Goal: Navigation & Orientation: Go to known website

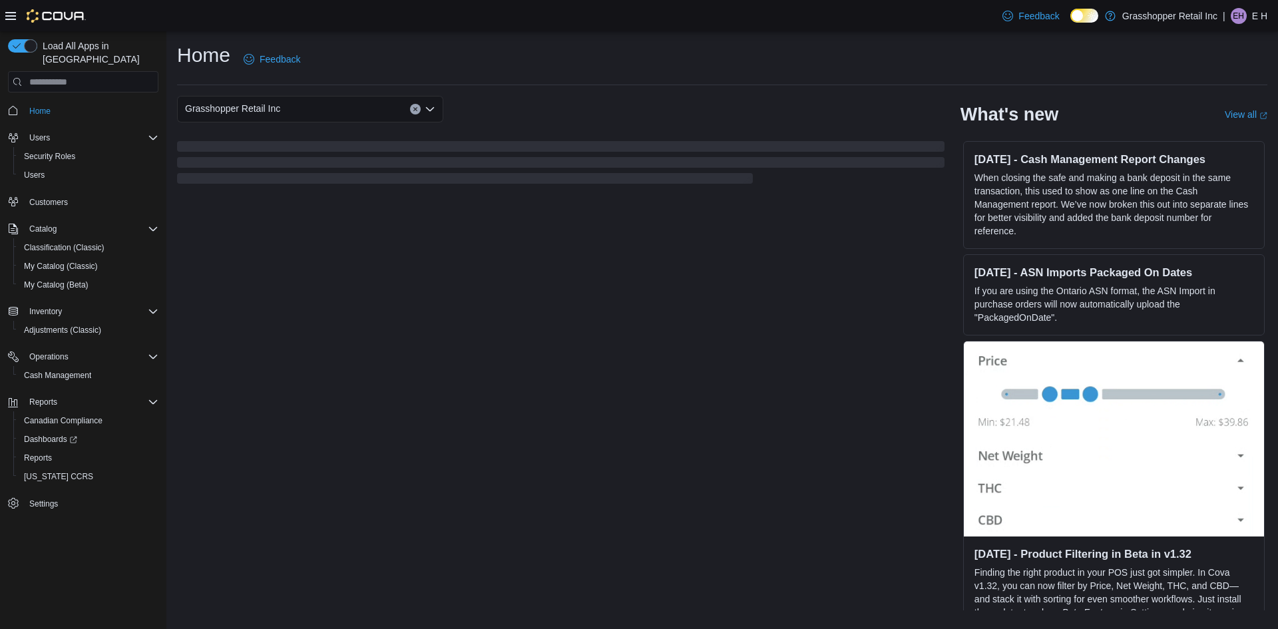
click at [1248, 11] on div "| EH E H" at bounding box center [1245, 16] width 45 height 16
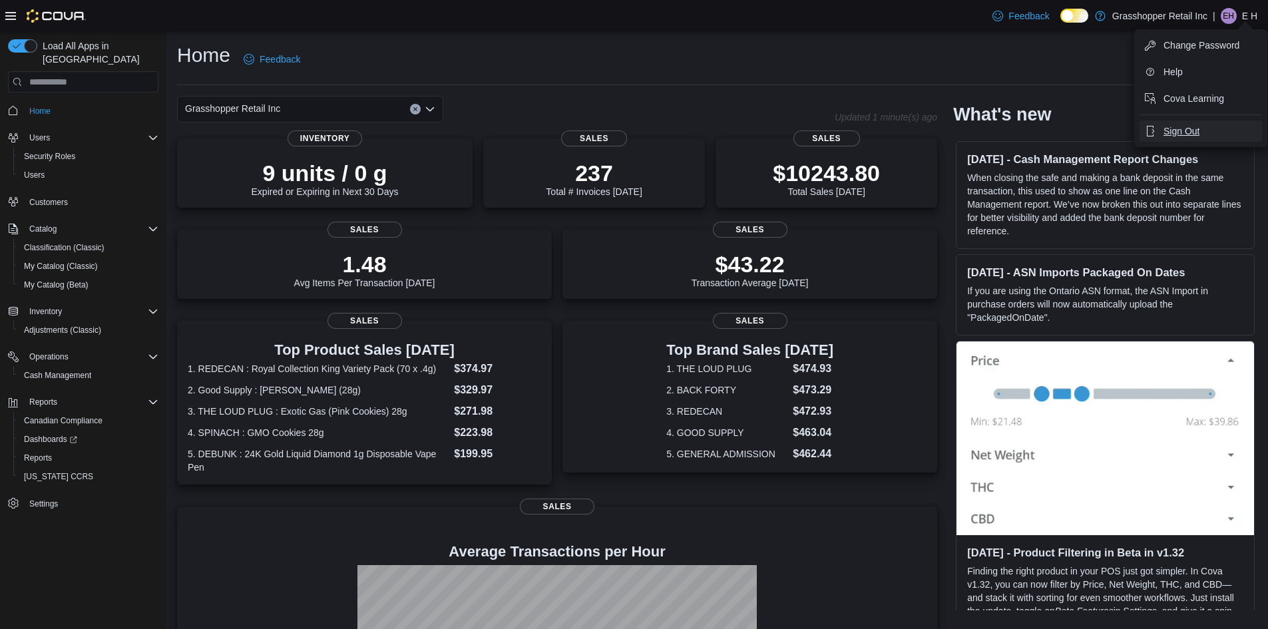
click at [1190, 133] on span "Sign Out" at bounding box center [1182, 131] width 36 height 13
